Goal: Transaction & Acquisition: Purchase product/service

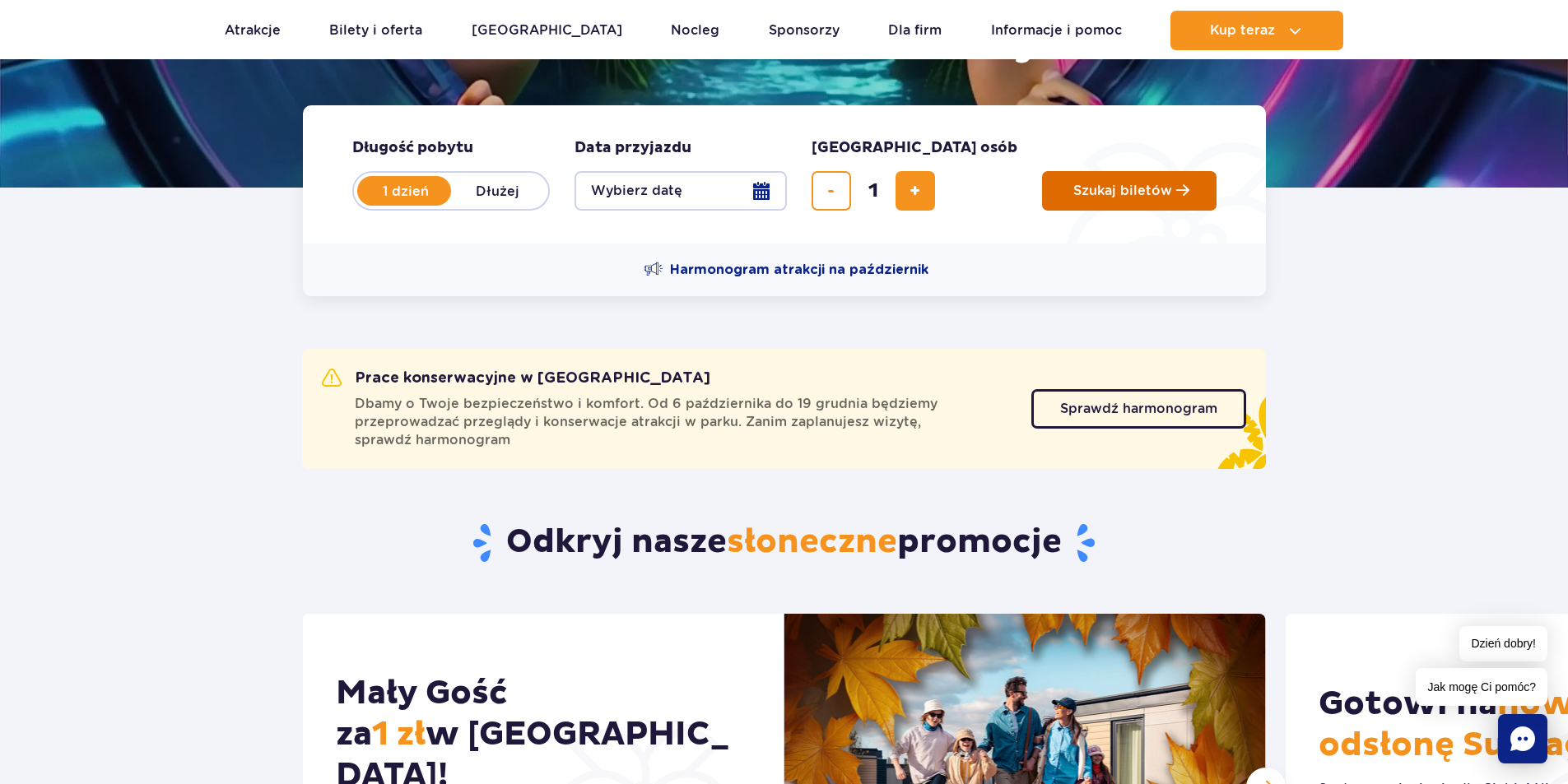
click at [1042, 195] on button "Szukaj biletów" at bounding box center [1129, 191] width 174 height 40
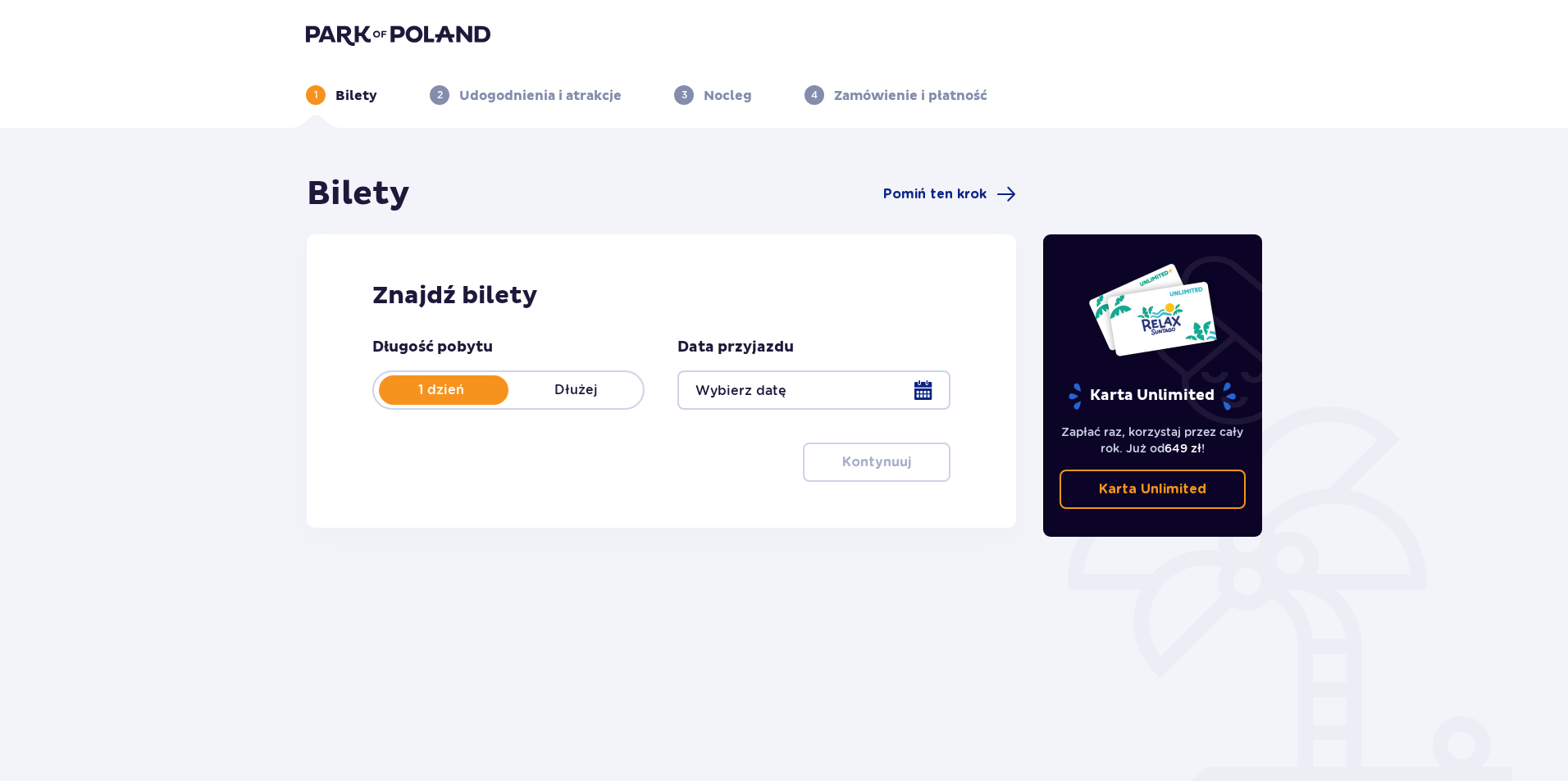
click at [787, 398] on div at bounding box center [813, 390] width 272 height 40
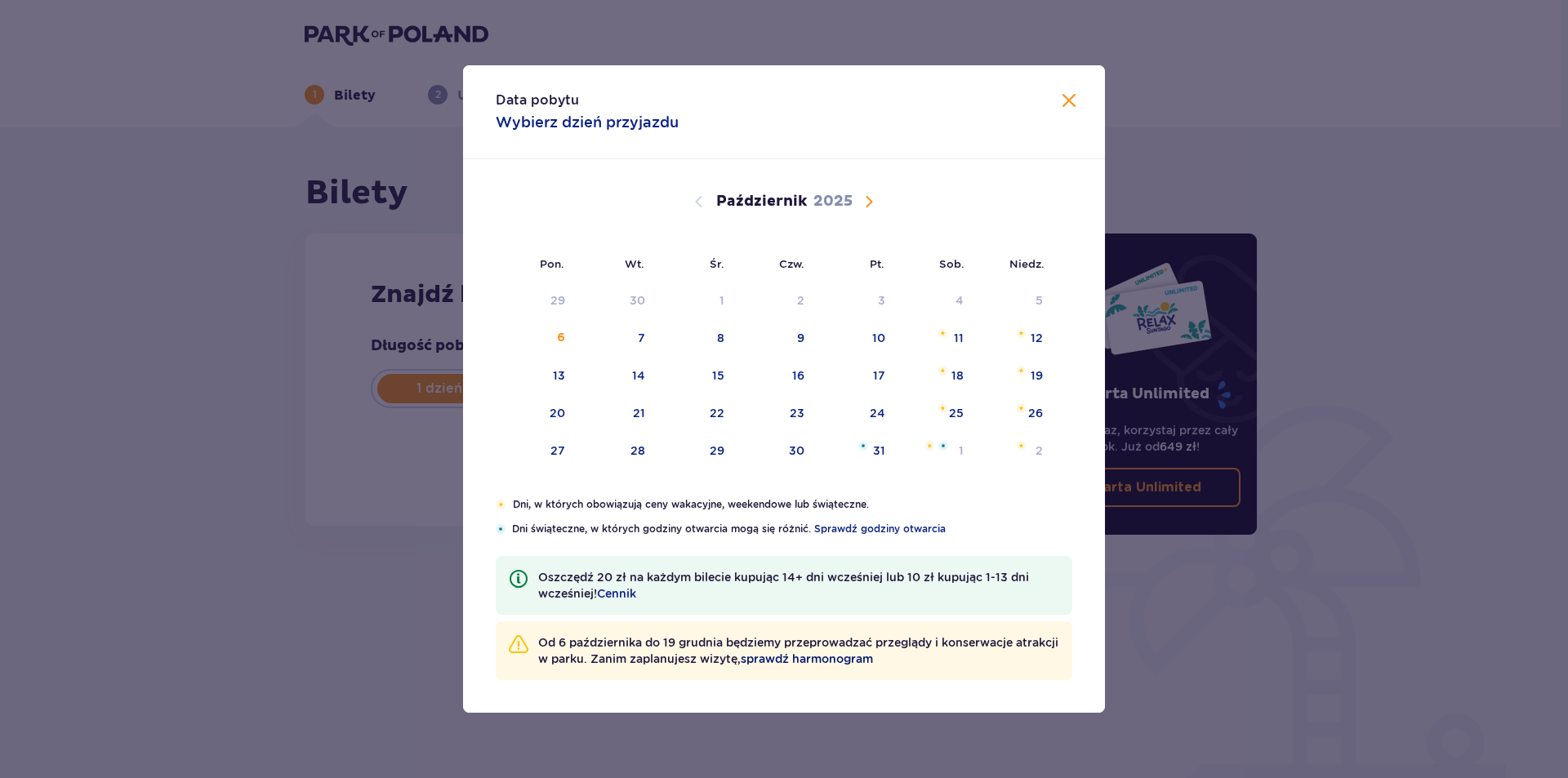
click at [873, 661] on span "sprawdź harmonogram" at bounding box center [807, 659] width 132 height 16
click at [1078, 115] on div "Data pobytu Wybierz dzień przyjazdu" at bounding box center [783, 112] width 642 height 94
click at [700, 338] on div "8" at bounding box center [696, 339] width 79 height 36
type input "08.10.25"
click at [1075, 103] on ul "1 Bilety 2 Udogodnienia i atrakcje 3 Nocleg 4 Zamówienie i płatność" at bounding box center [781, 94] width 952 height 20
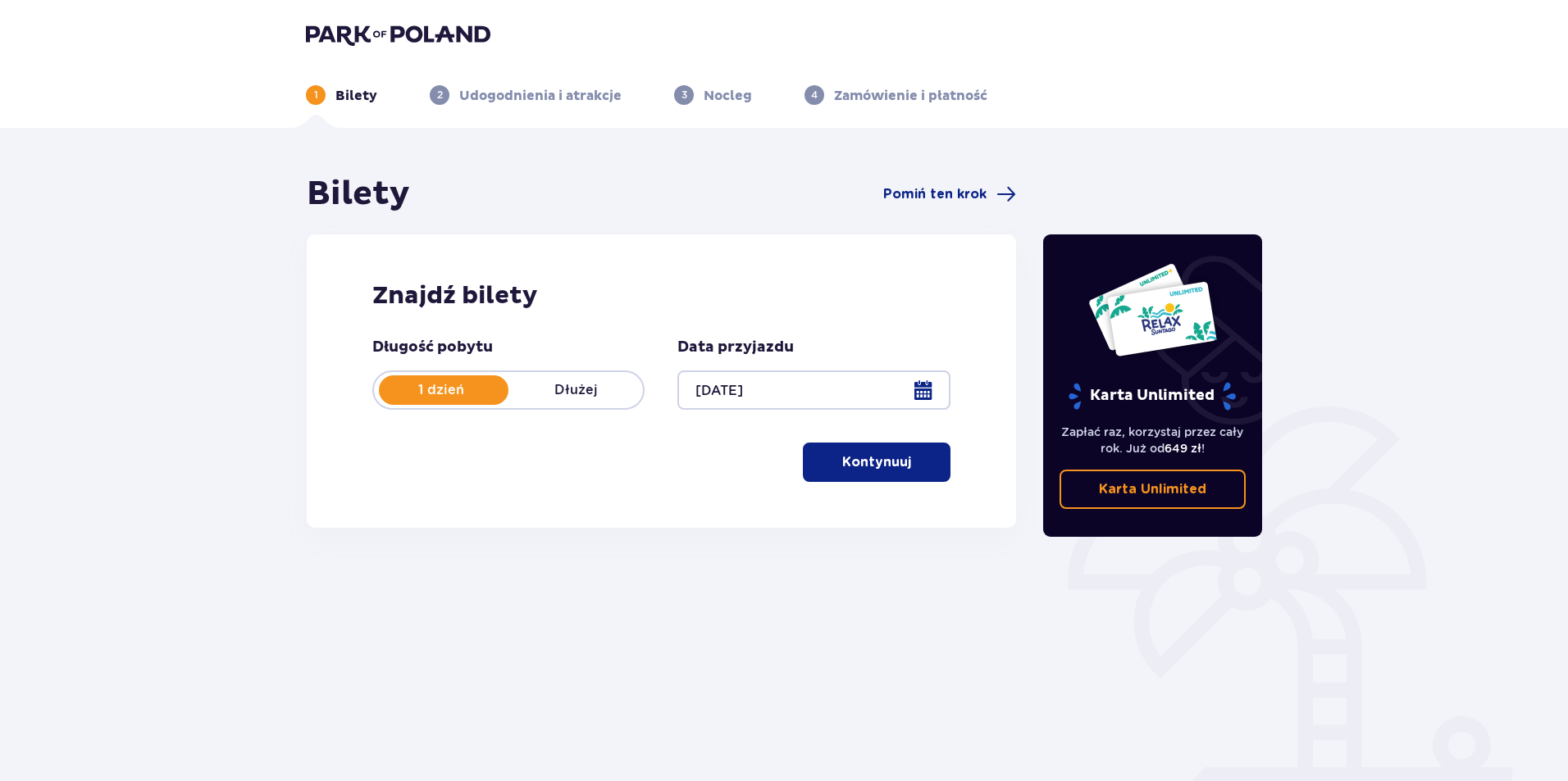
click at [867, 469] on p "Kontynuuj" at bounding box center [876, 462] width 69 height 18
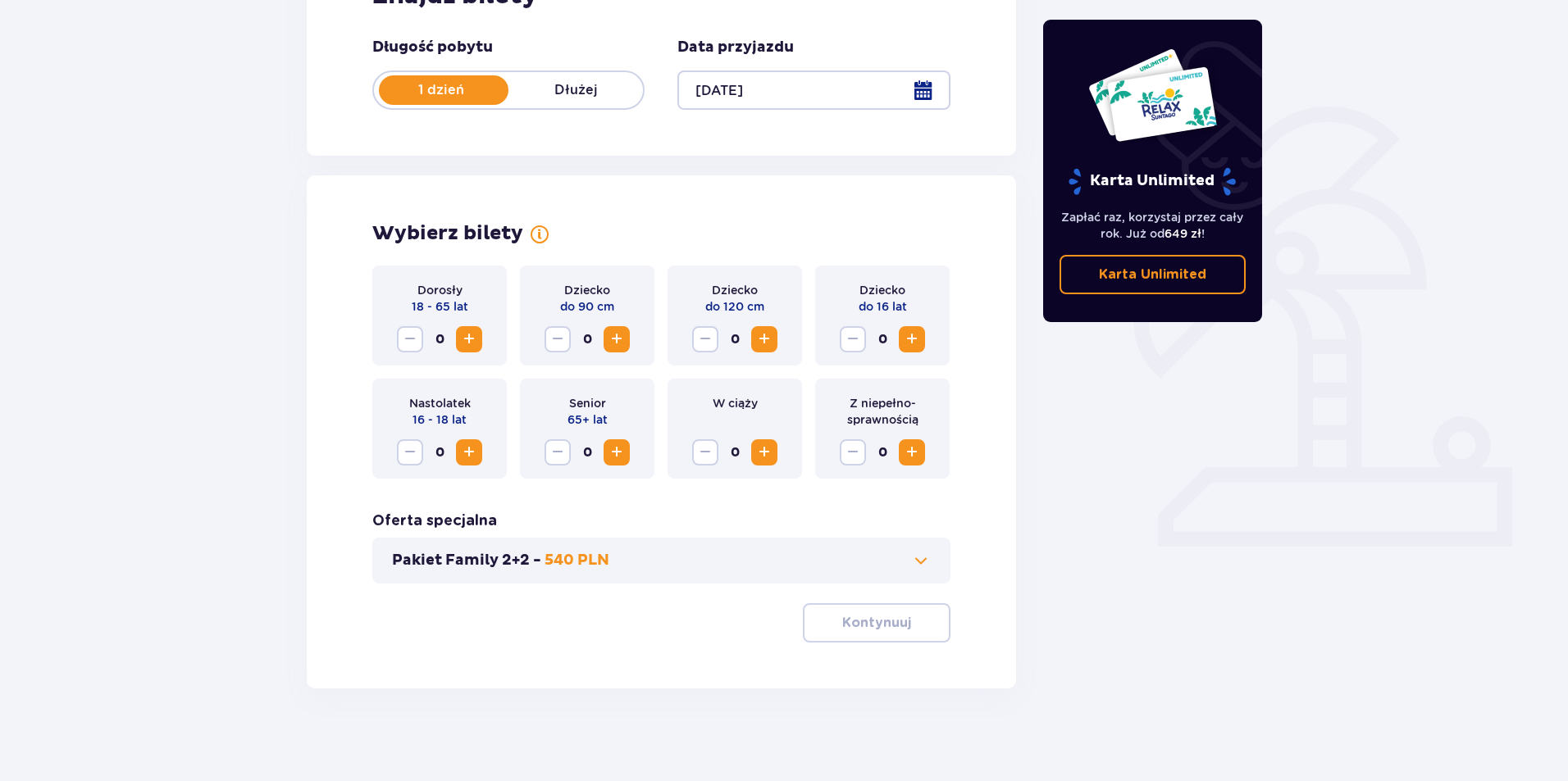
scroll to position [306, 0]
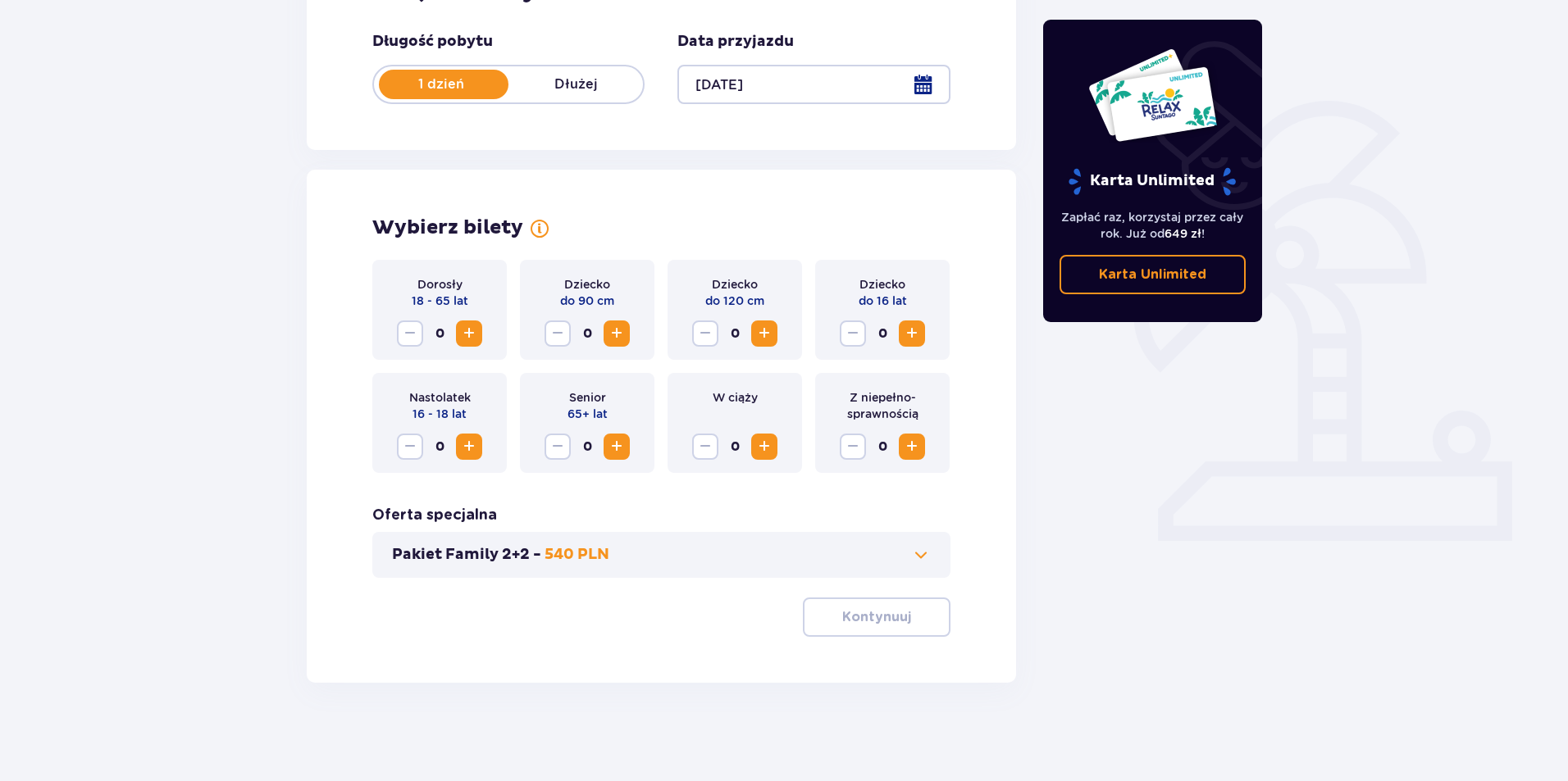
click at [472, 343] on span "Zwiększ" at bounding box center [469, 334] width 20 height 20
click at [828, 630] on button "Kontynuuj" at bounding box center [876, 618] width 148 height 40
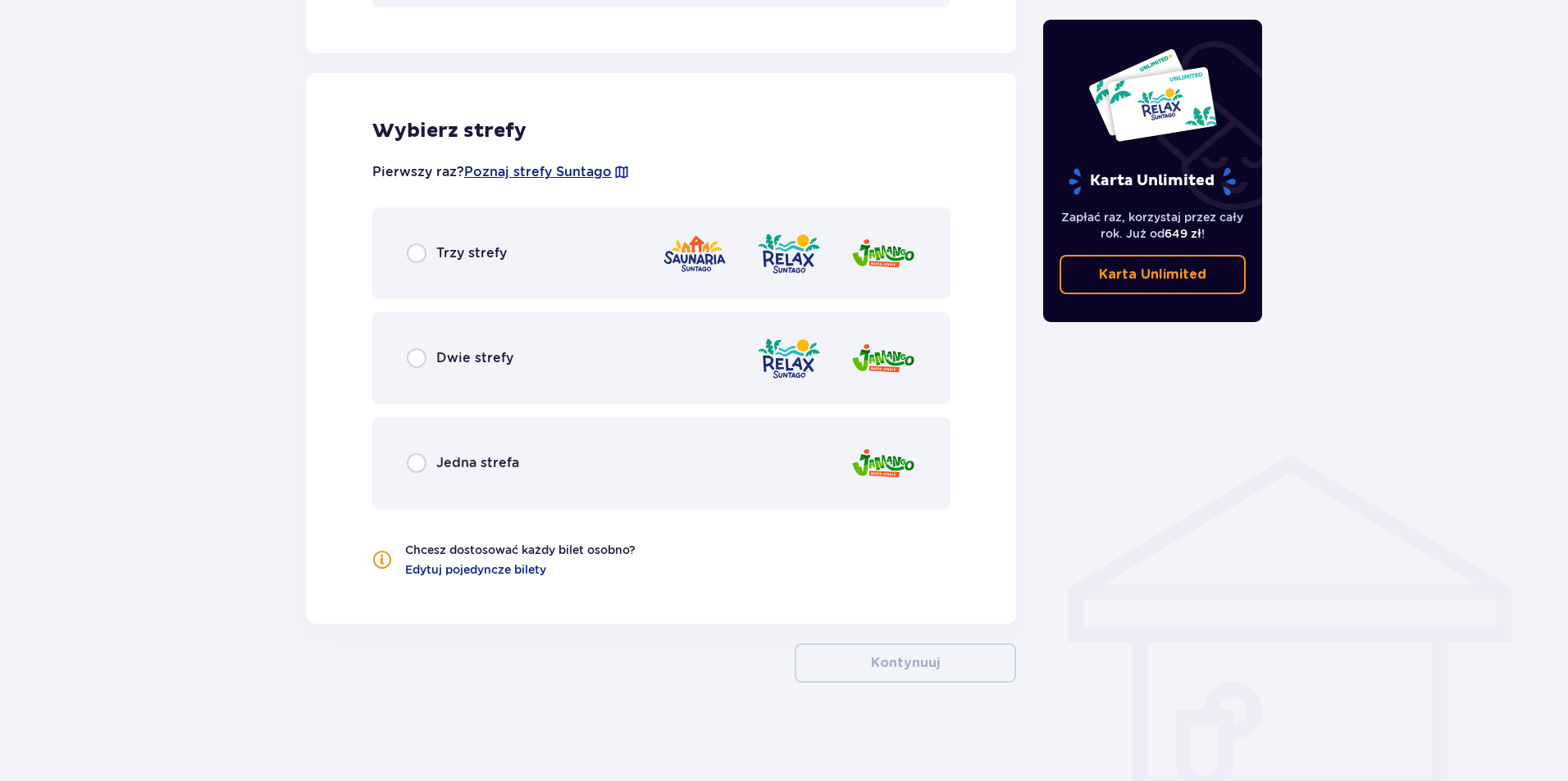
click at [624, 368] on div "Dwie strefy" at bounding box center [661, 358] width 578 height 92
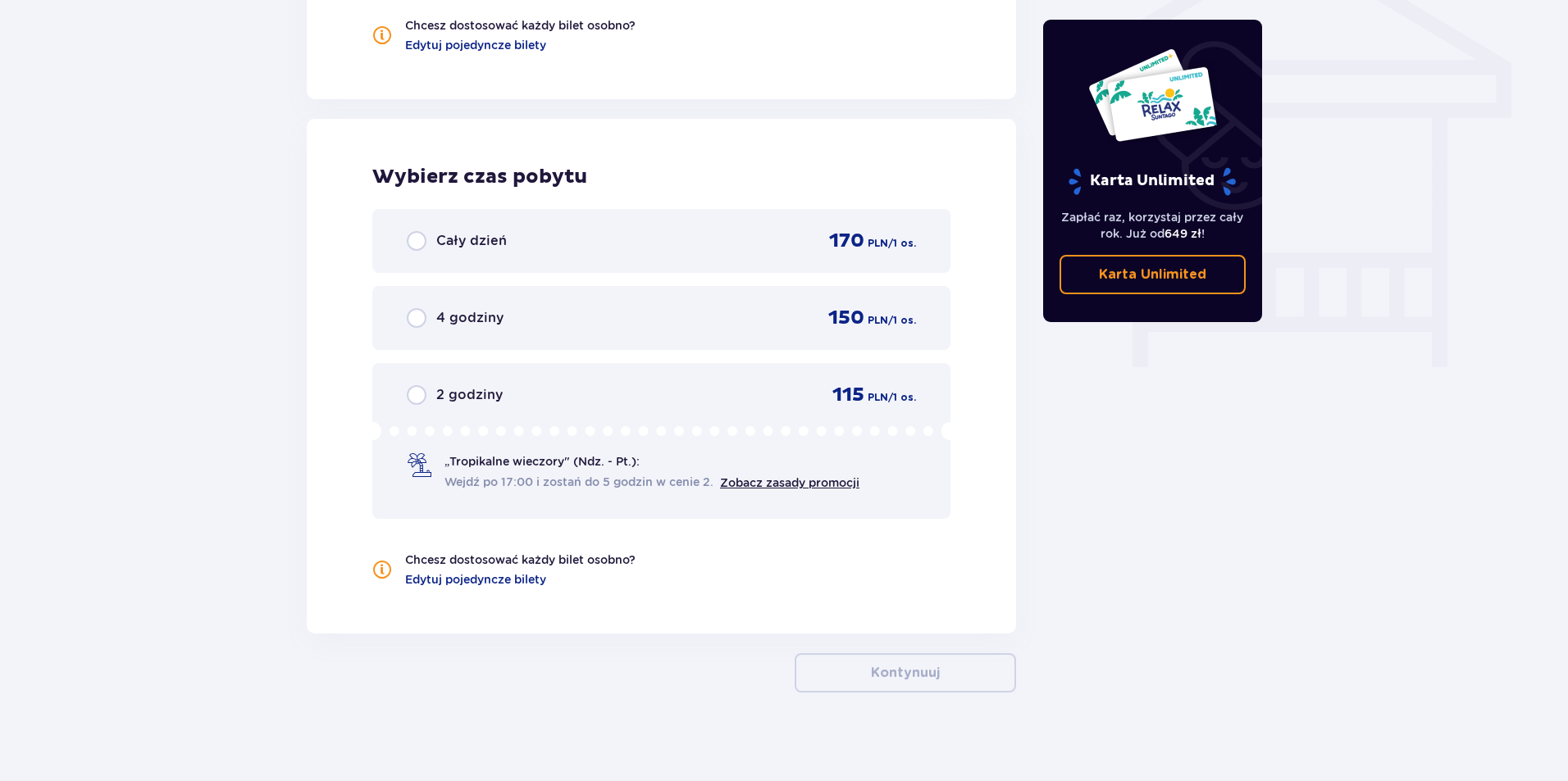
scroll to position [1411, 0]
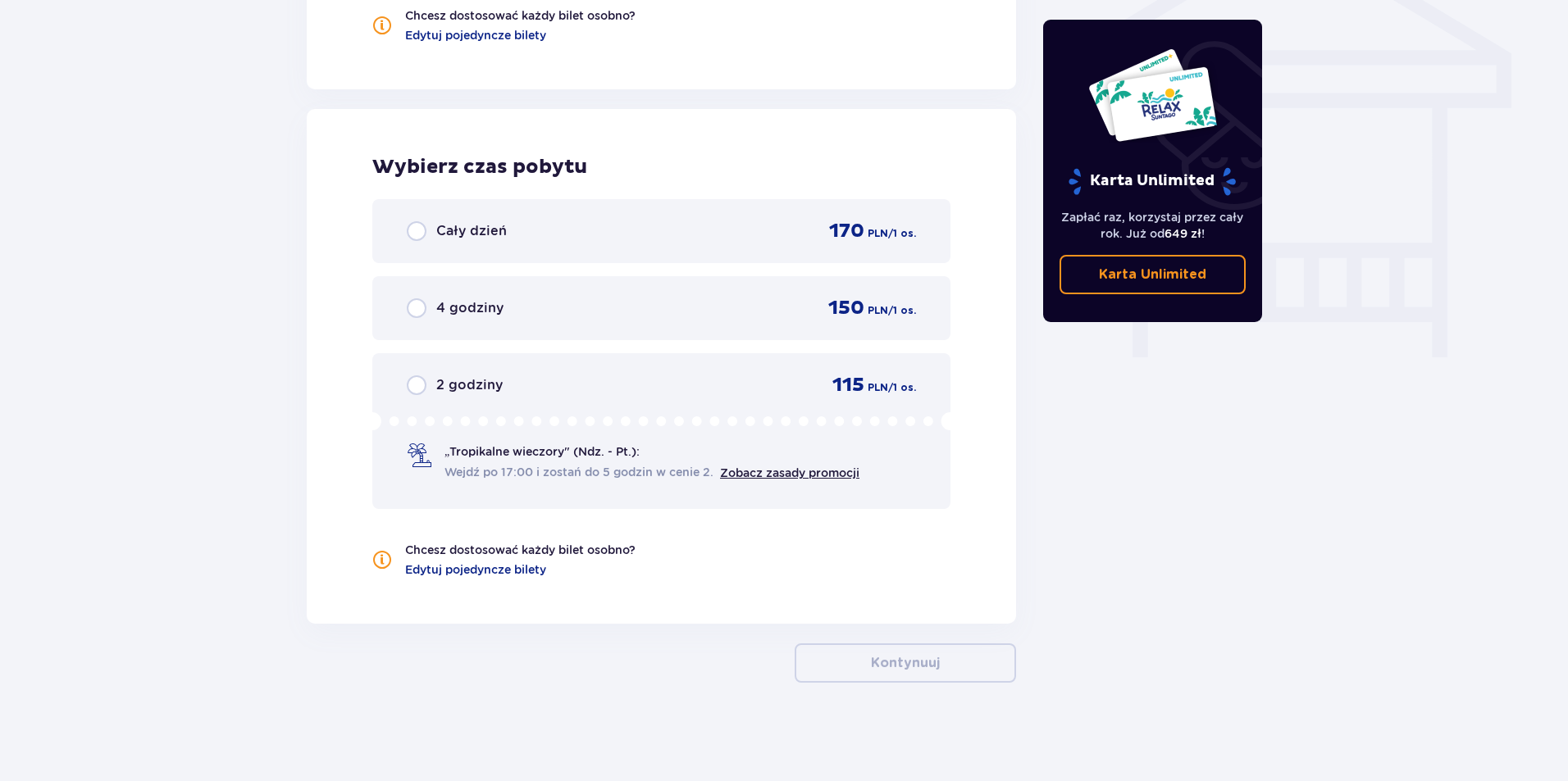
click at [608, 400] on div "2 godziny 115 PLN / 1 os. „Tropikalne wieczory" (Ndz. - Pt.): Wejdź po 17:00 i …" at bounding box center [661, 431] width 578 height 156
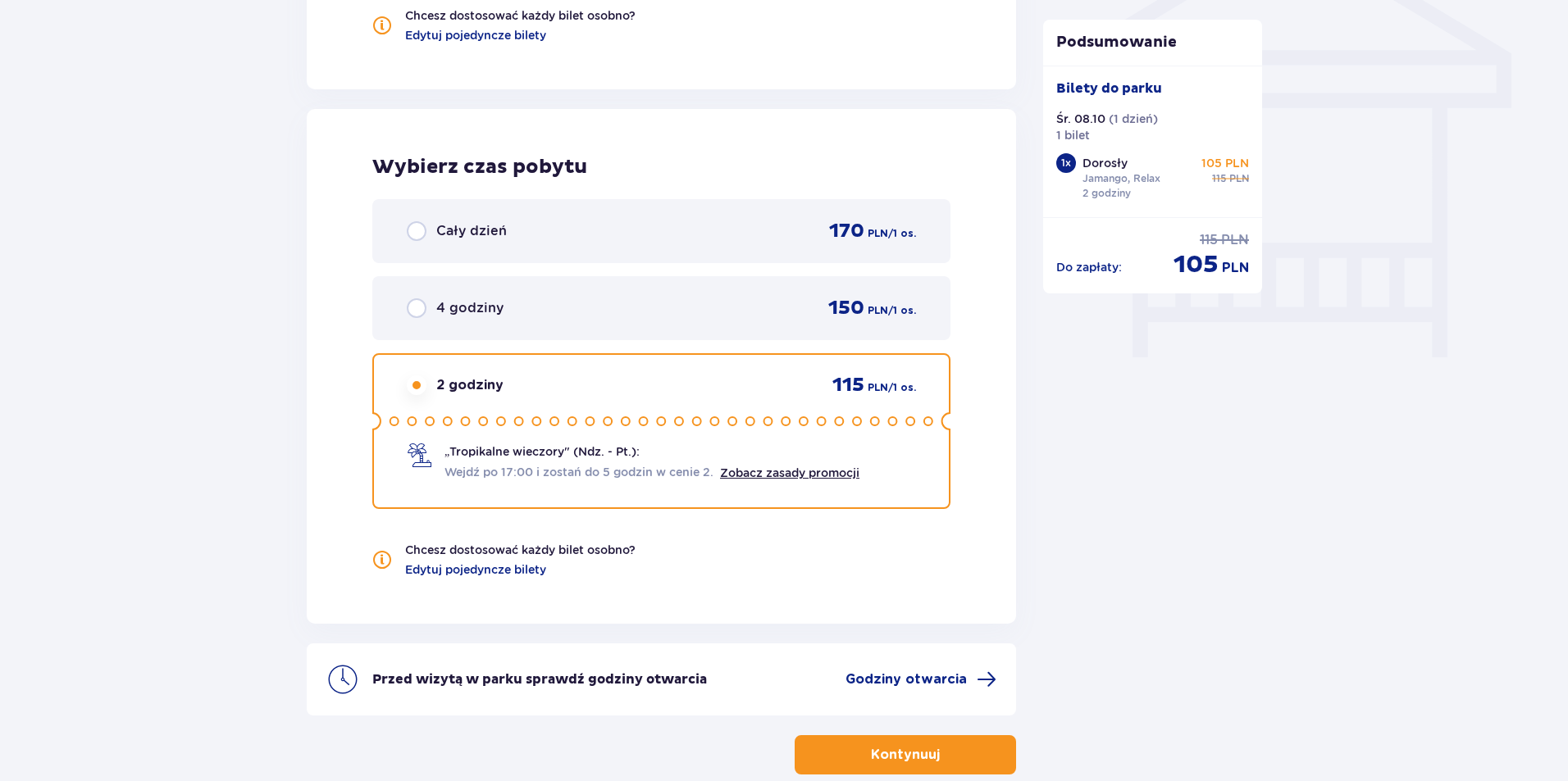
click at [894, 753] on p "Kontynuuj" at bounding box center [905, 754] width 69 height 18
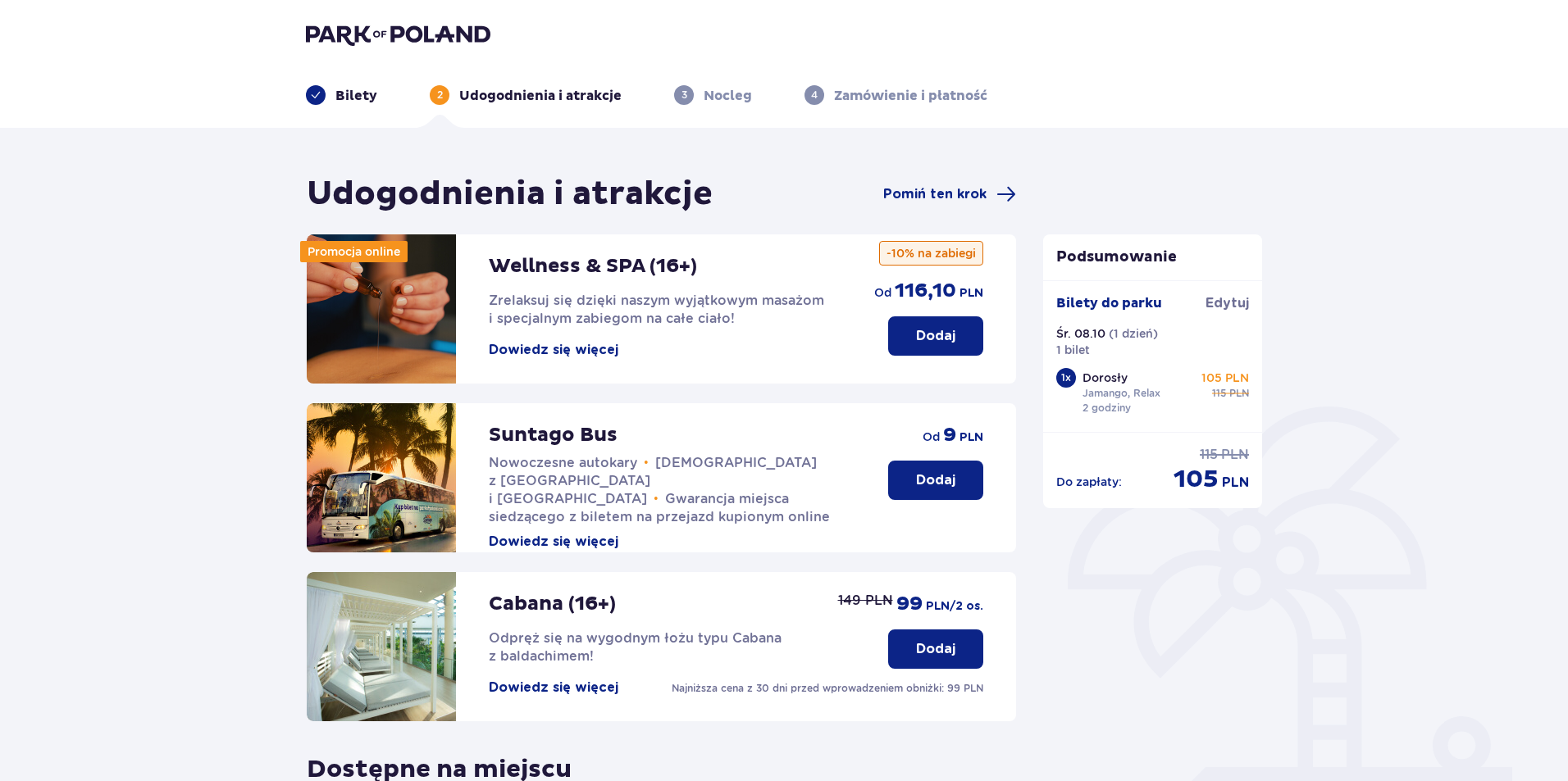
click at [922, 476] on p "Dodaj" at bounding box center [936, 480] width 40 height 18
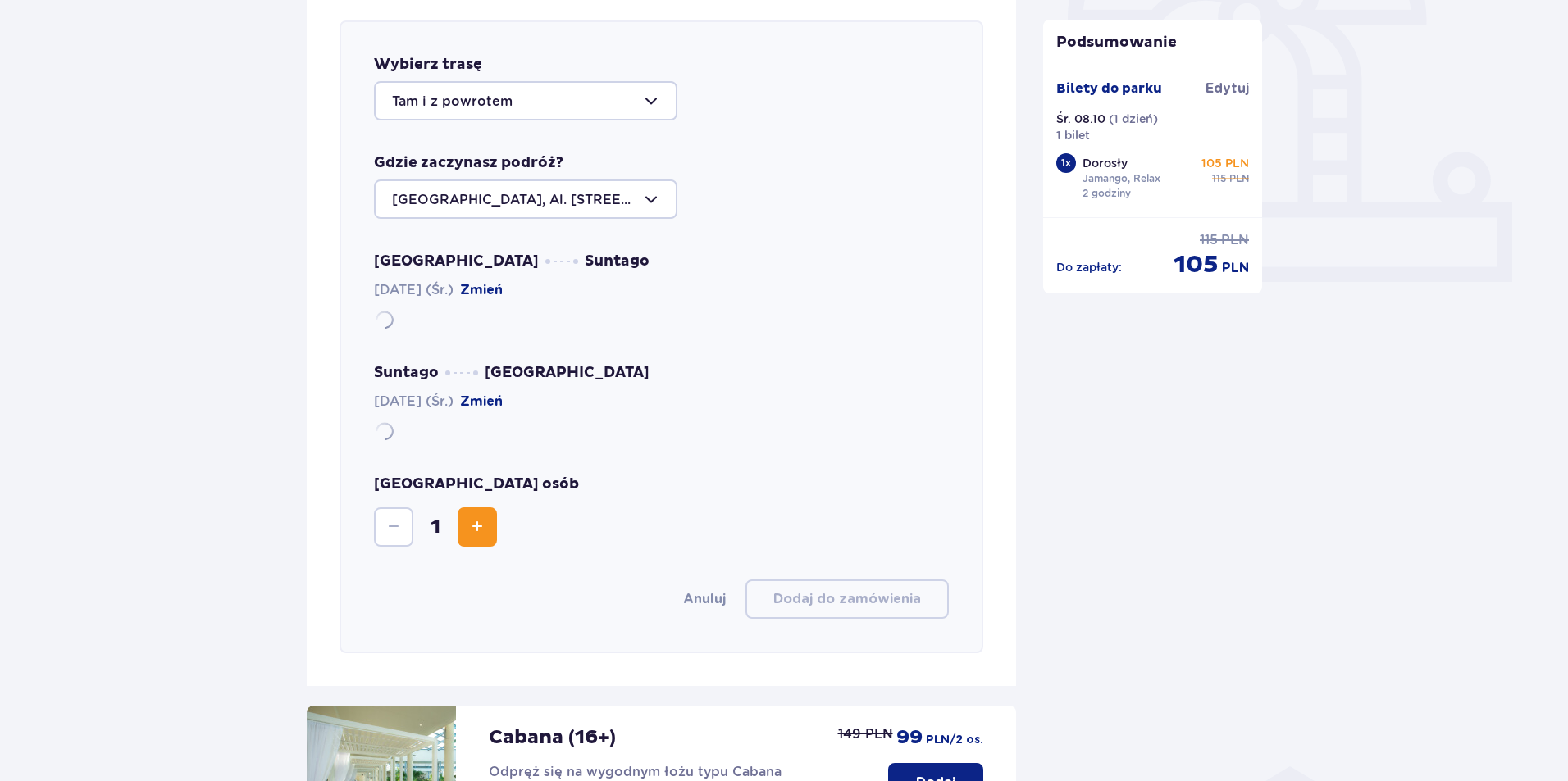
scroll to position [566, 0]
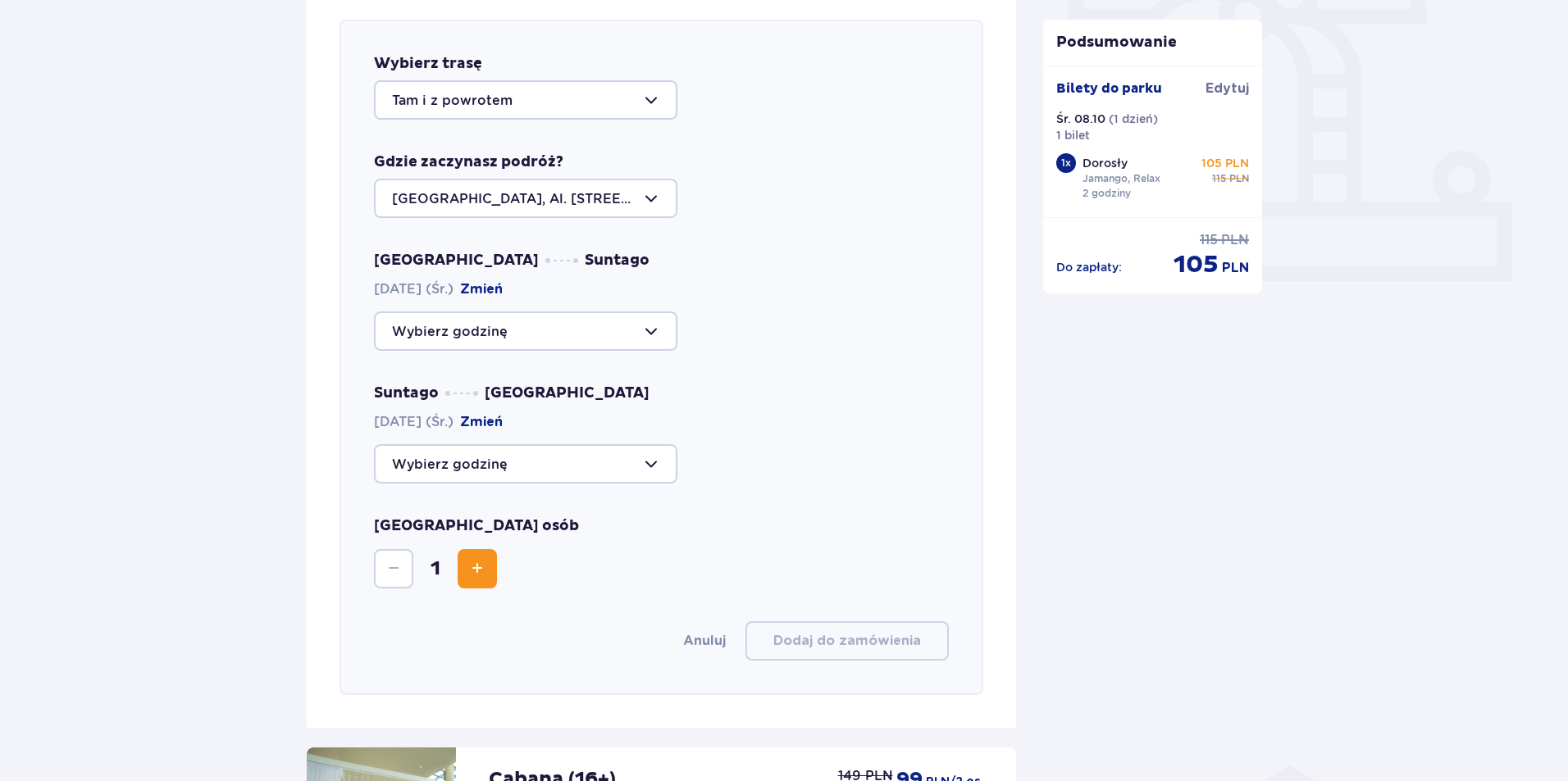
click at [579, 100] on div at bounding box center [526, 100] width 304 height 40
click at [786, 239] on div "Wybierz trasę Tam i z powrotem Gdzie zaczynasz podróż? Warszawa, Al. Jerozolims…" at bounding box center [661, 357] width 643 height 675
click at [612, 332] on div at bounding box center [526, 331] width 304 height 40
click at [771, 354] on div "Warszawa Suntago 08.10.2025 (Śr.) Zmień Suntago Warszawa 08.10.2025 (Śr.) Zmień" at bounding box center [661, 367] width 575 height 233
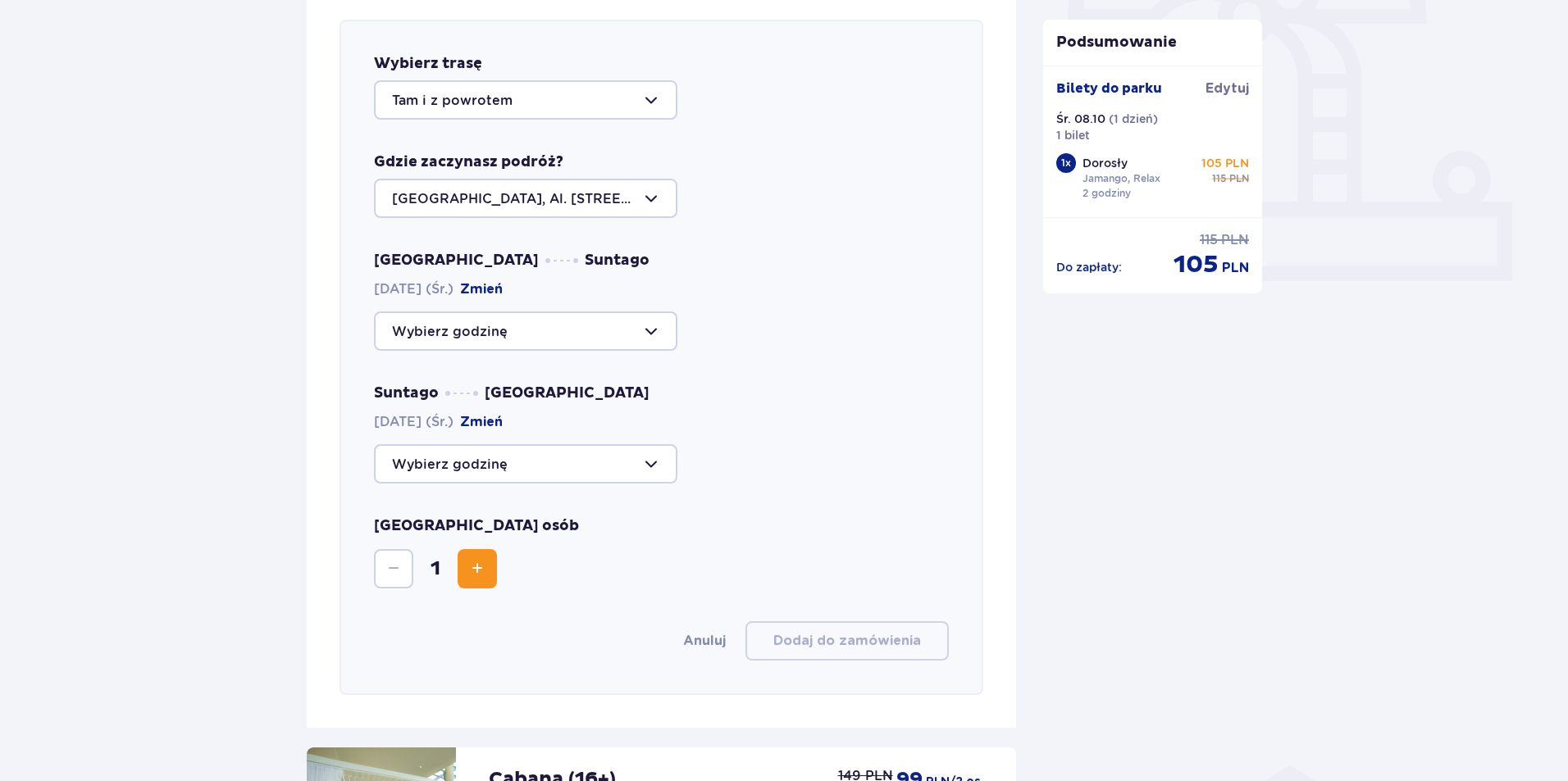
click at [629, 458] on div at bounding box center [526, 464] width 304 height 40
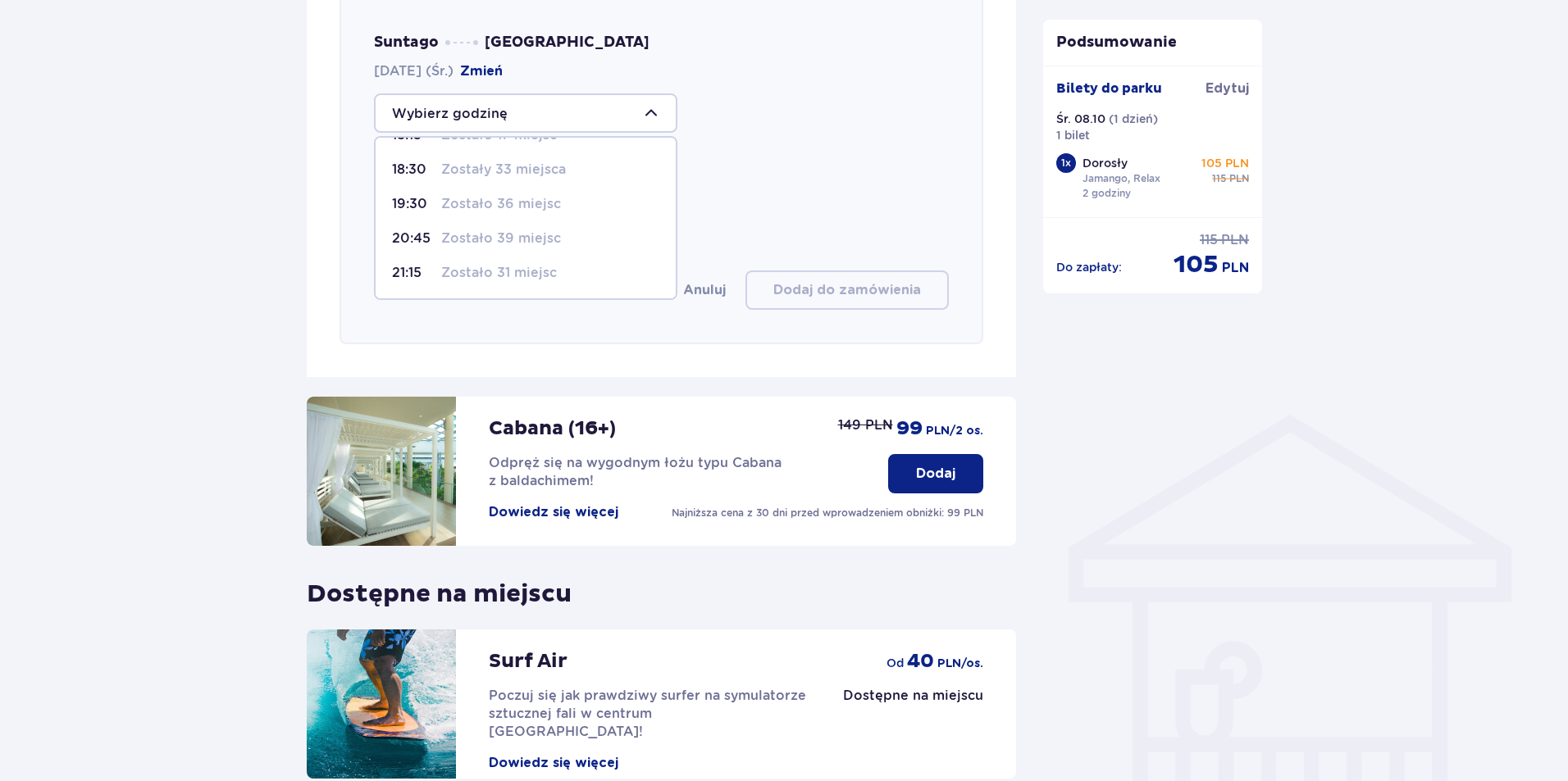
scroll to position [891, 0]
